Goal: Information Seeking & Learning: Learn about a topic

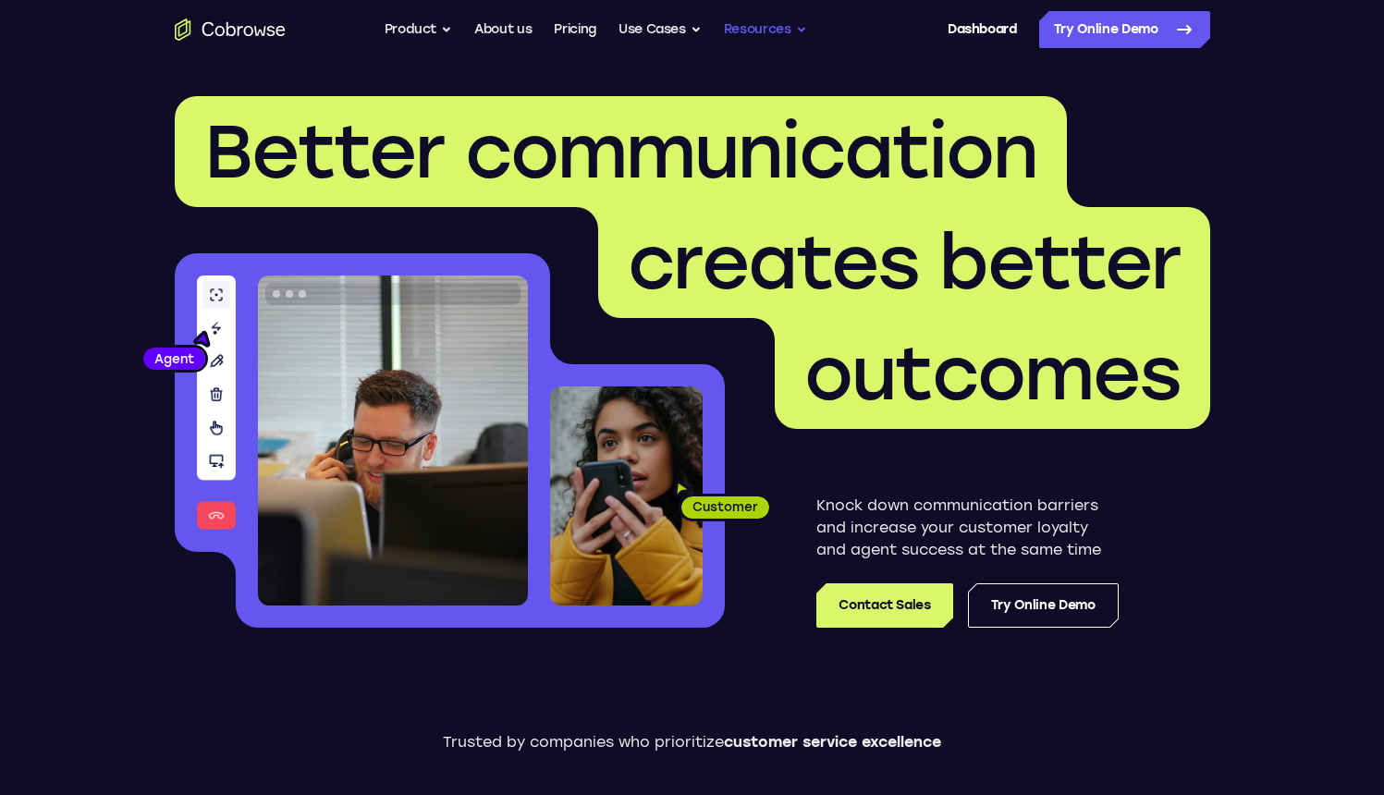
click at [756, 30] on button "Resources" at bounding box center [765, 29] width 83 height 37
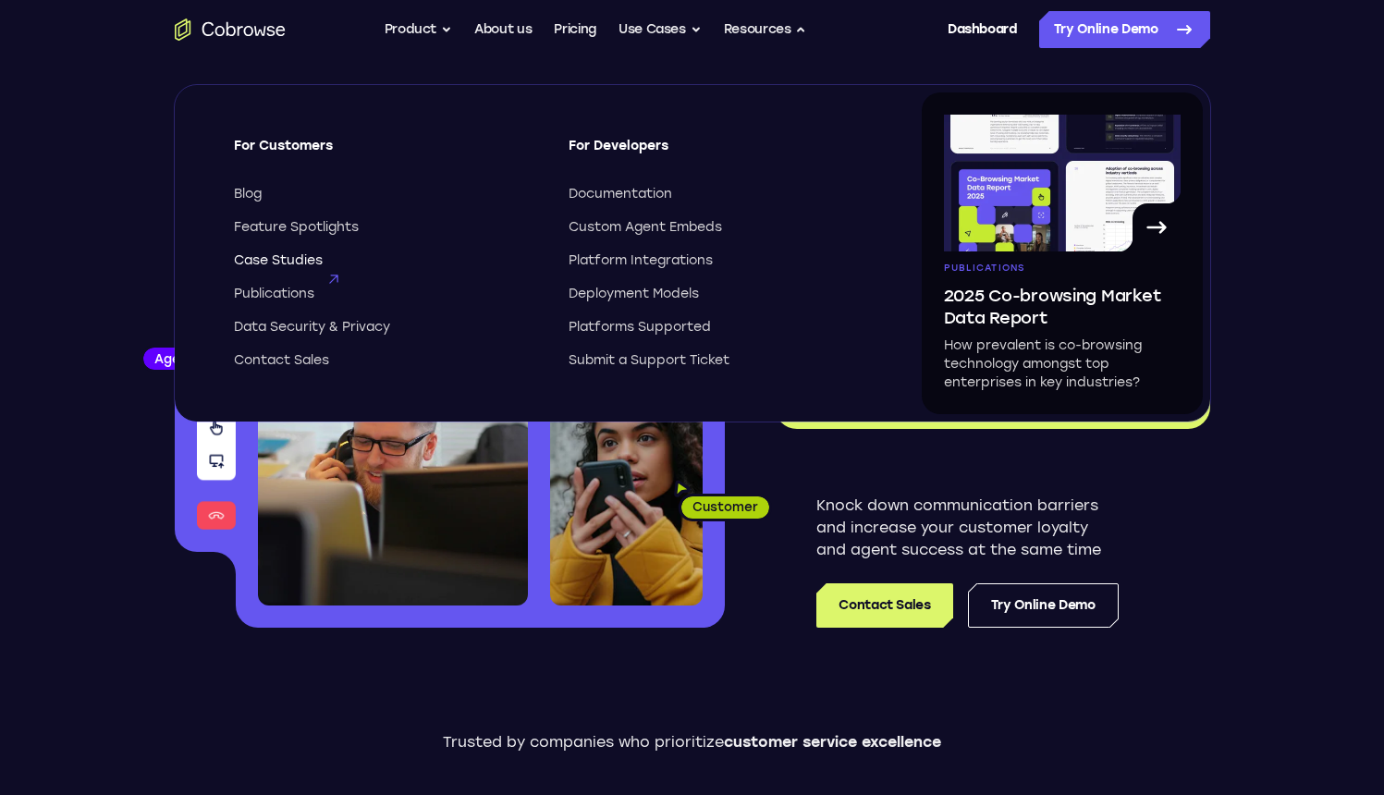
click at [302, 259] on span "Case Studies" at bounding box center [278, 261] width 89 height 18
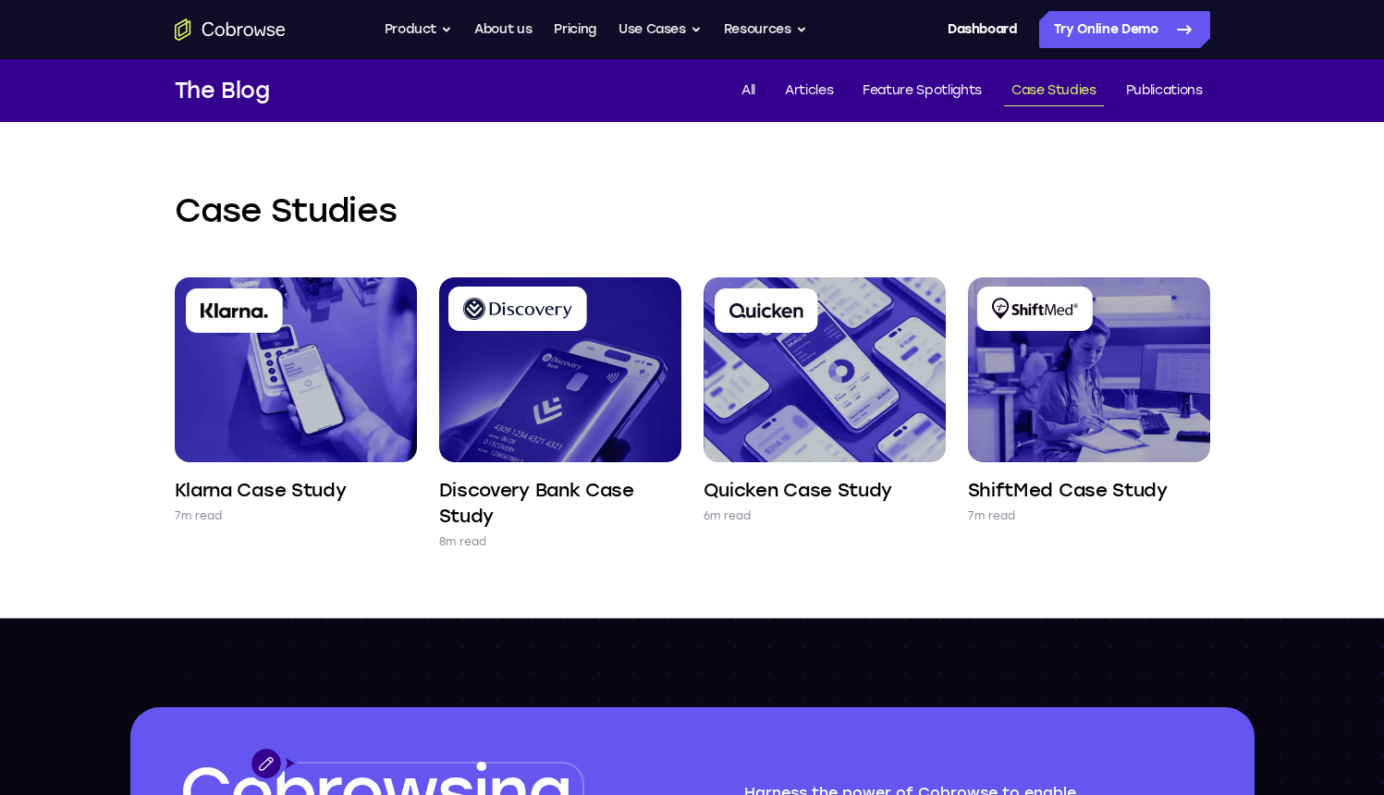
click at [324, 352] on img at bounding box center [296, 369] width 242 height 185
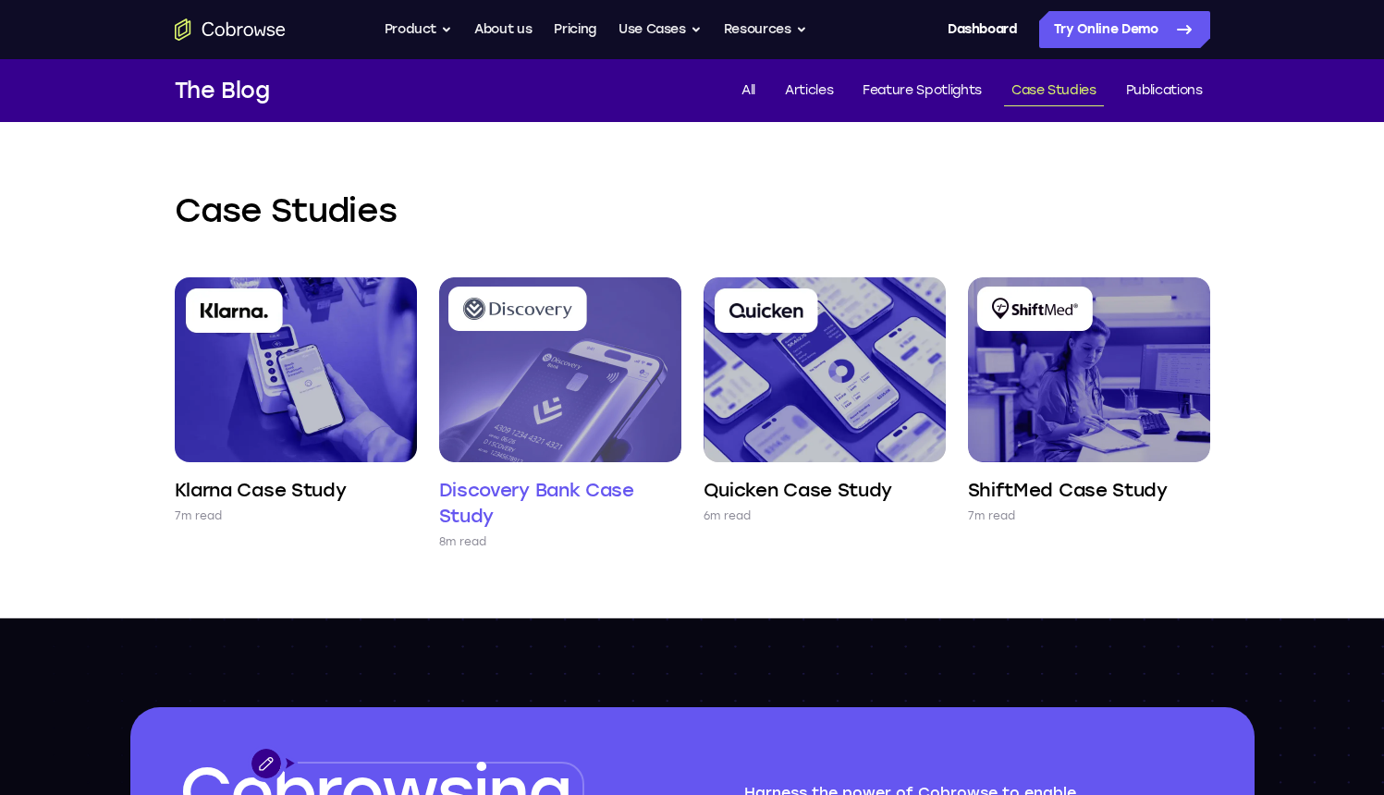
click at [571, 371] on img at bounding box center [560, 369] width 242 height 185
